Goal: Find specific page/section: Find specific page/section

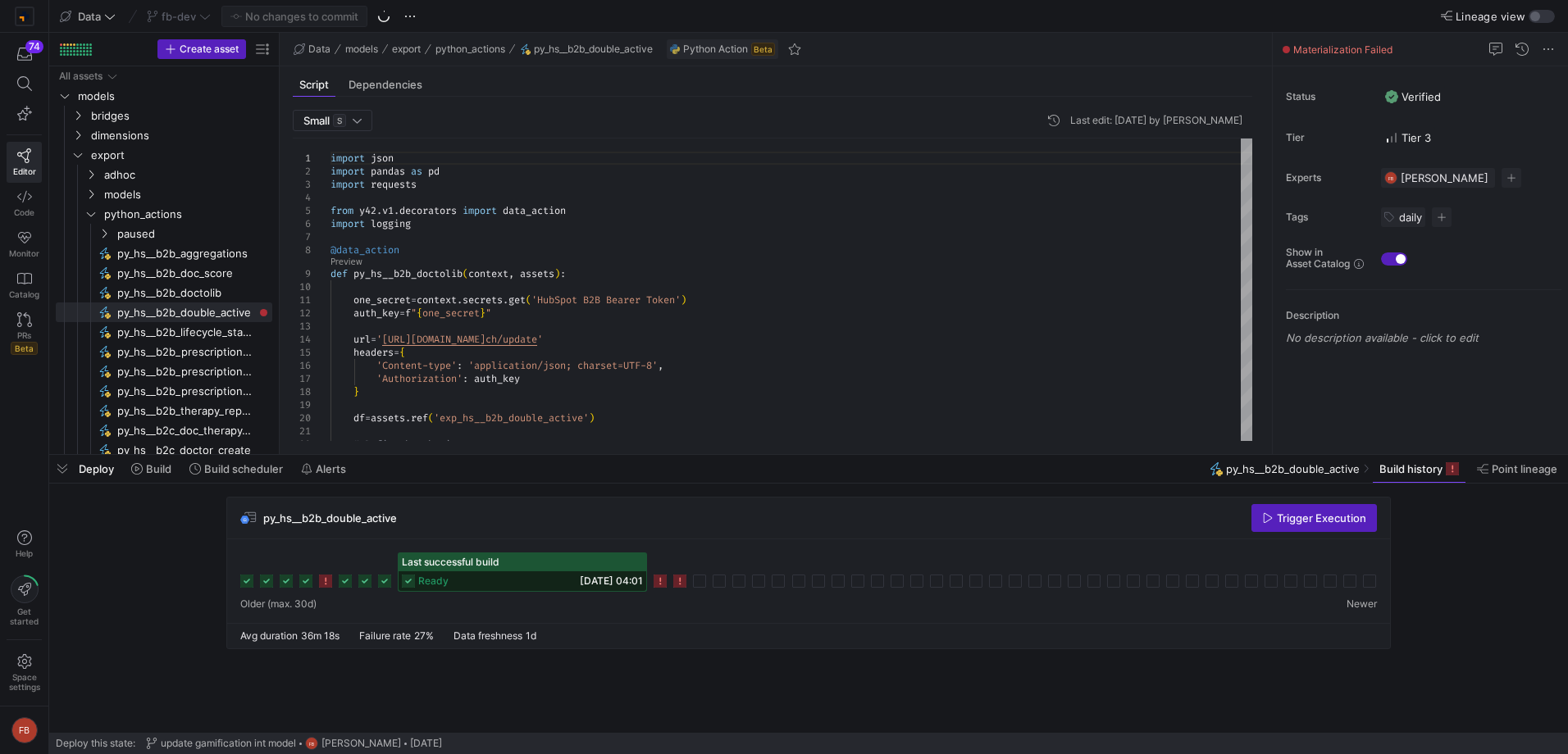
click at [679, 582] on icon at bounding box center [679, 581] width 13 height 13
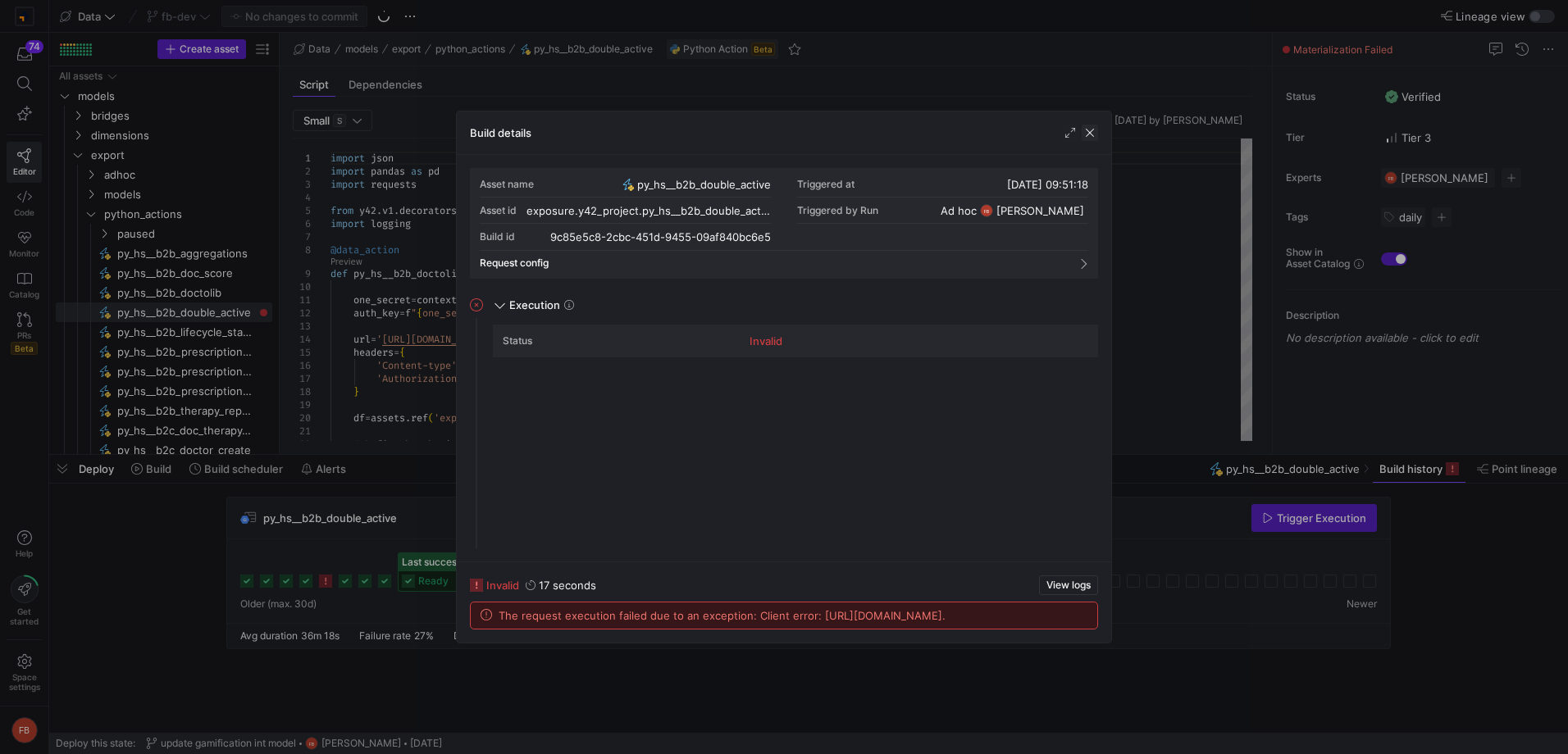
click at [1089, 139] on span "button" at bounding box center [1090, 132] width 17 height 17
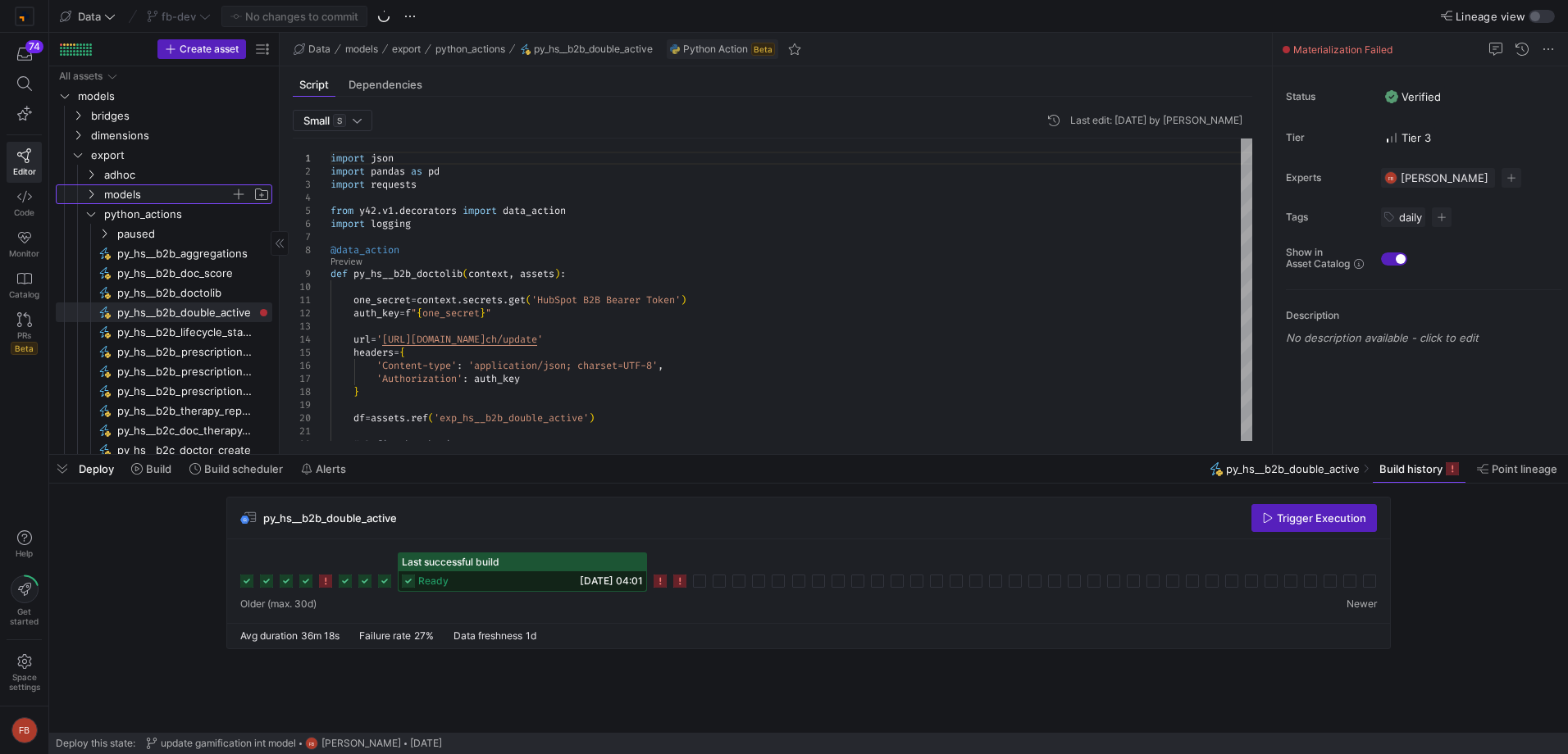
click at [124, 194] on span "models" at bounding box center [168, 194] width 127 height 19
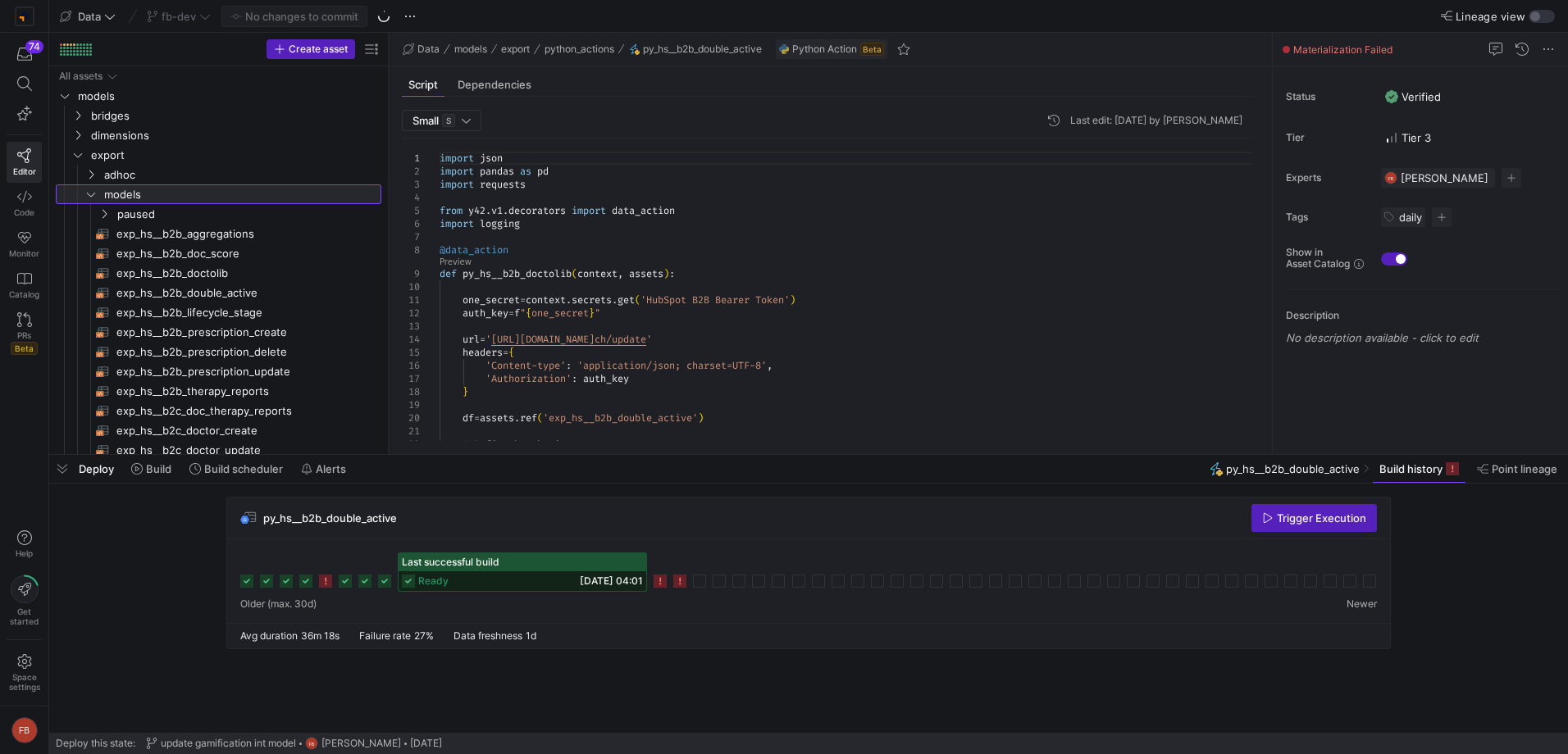
drag, startPoint x: 280, startPoint y: 274, endPoint x: 389, endPoint y: 283, distance: 109.4
click at [389, 283] on as-split "Create asset Drag here to set row groups Drag here to set column labels Group 1…" at bounding box center [808, 244] width 1518 height 421
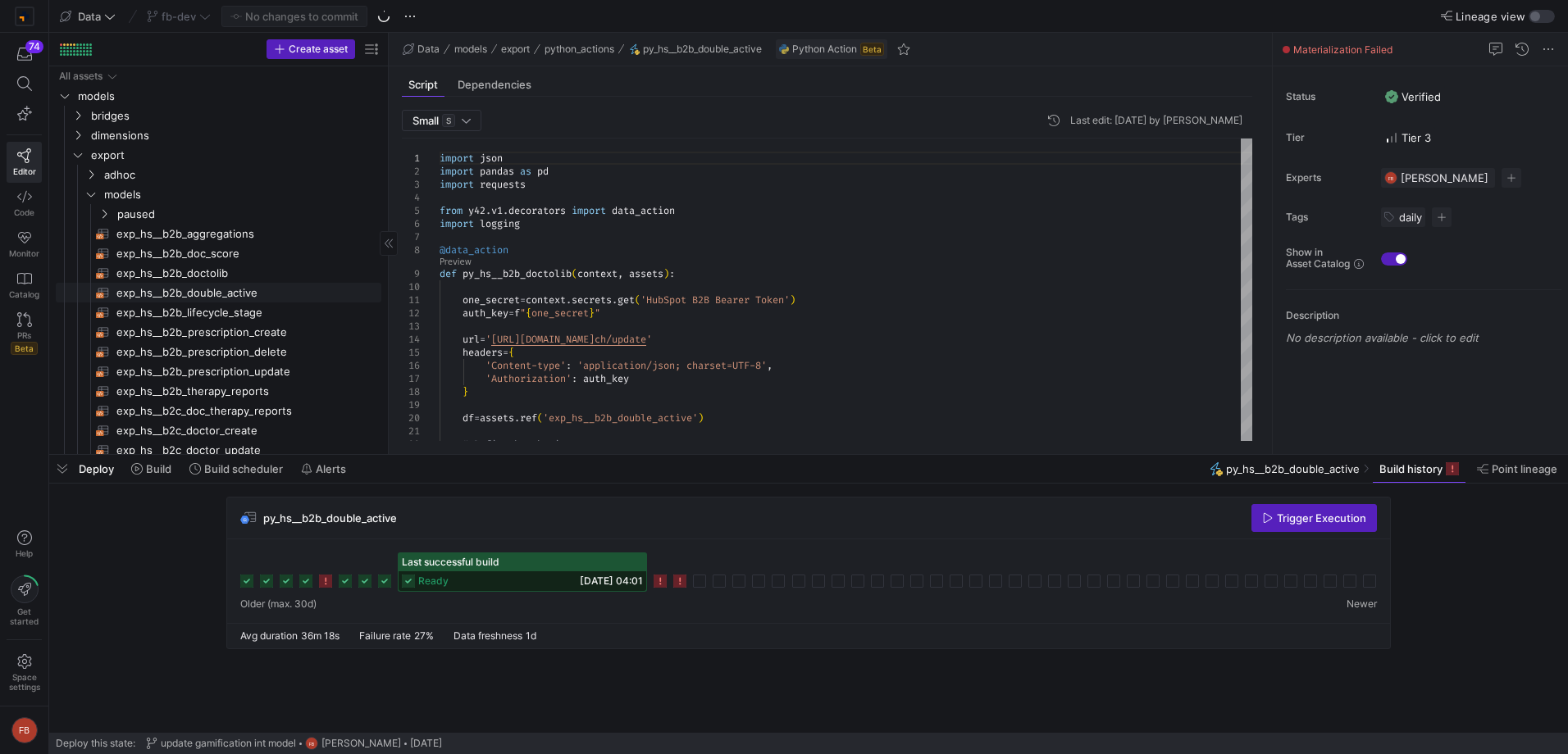
click at [277, 291] on span "exp_hs__b2b_double_active​​​​​​​​​​" at bounding box center [239, 292] width 246 height 19
